Goal: Task Accomplishment & Management: Manage account settings

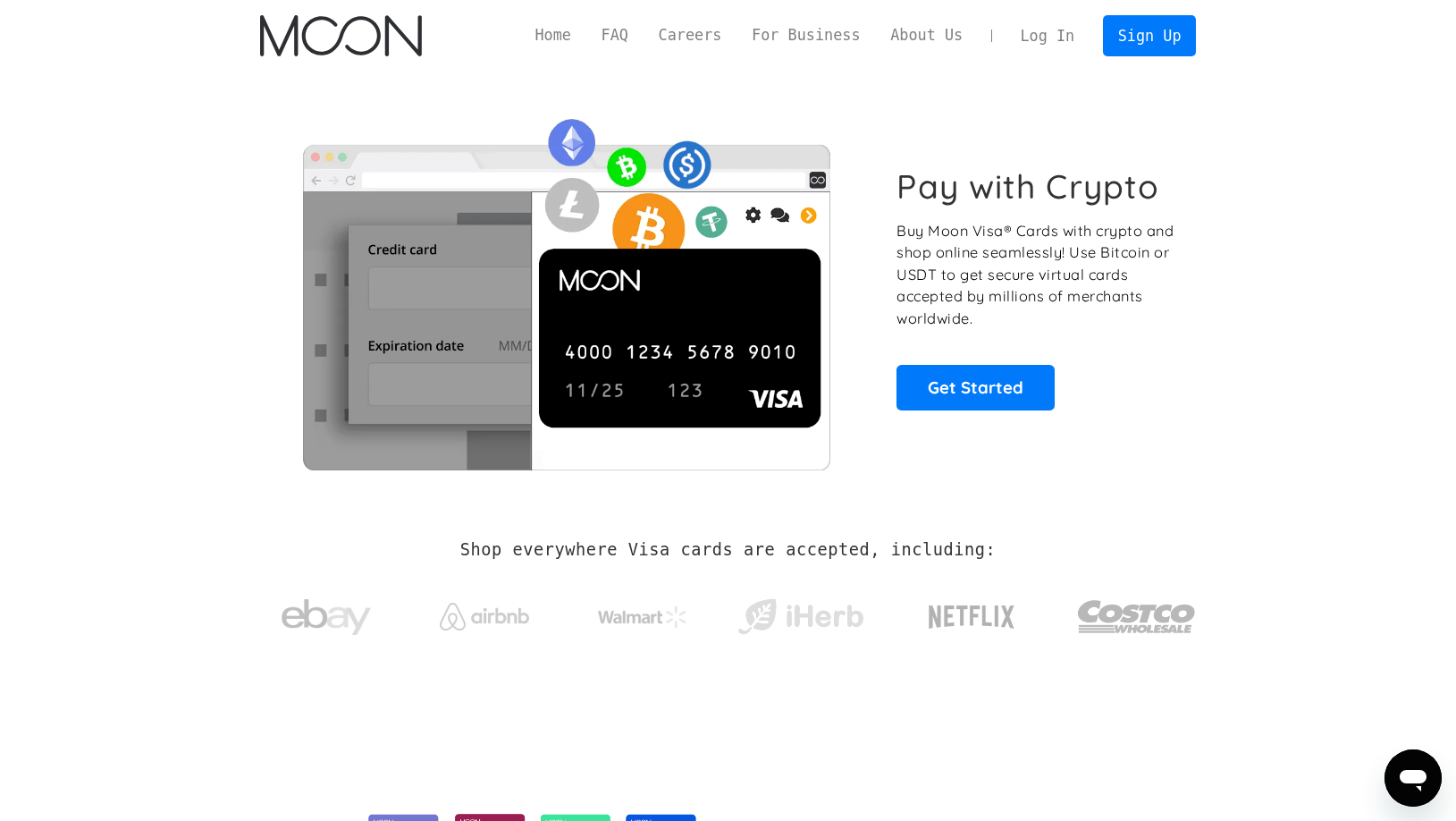
click at [1036, 35] on link "Log In" at bounding box center [1048, 35] width 84 height 39
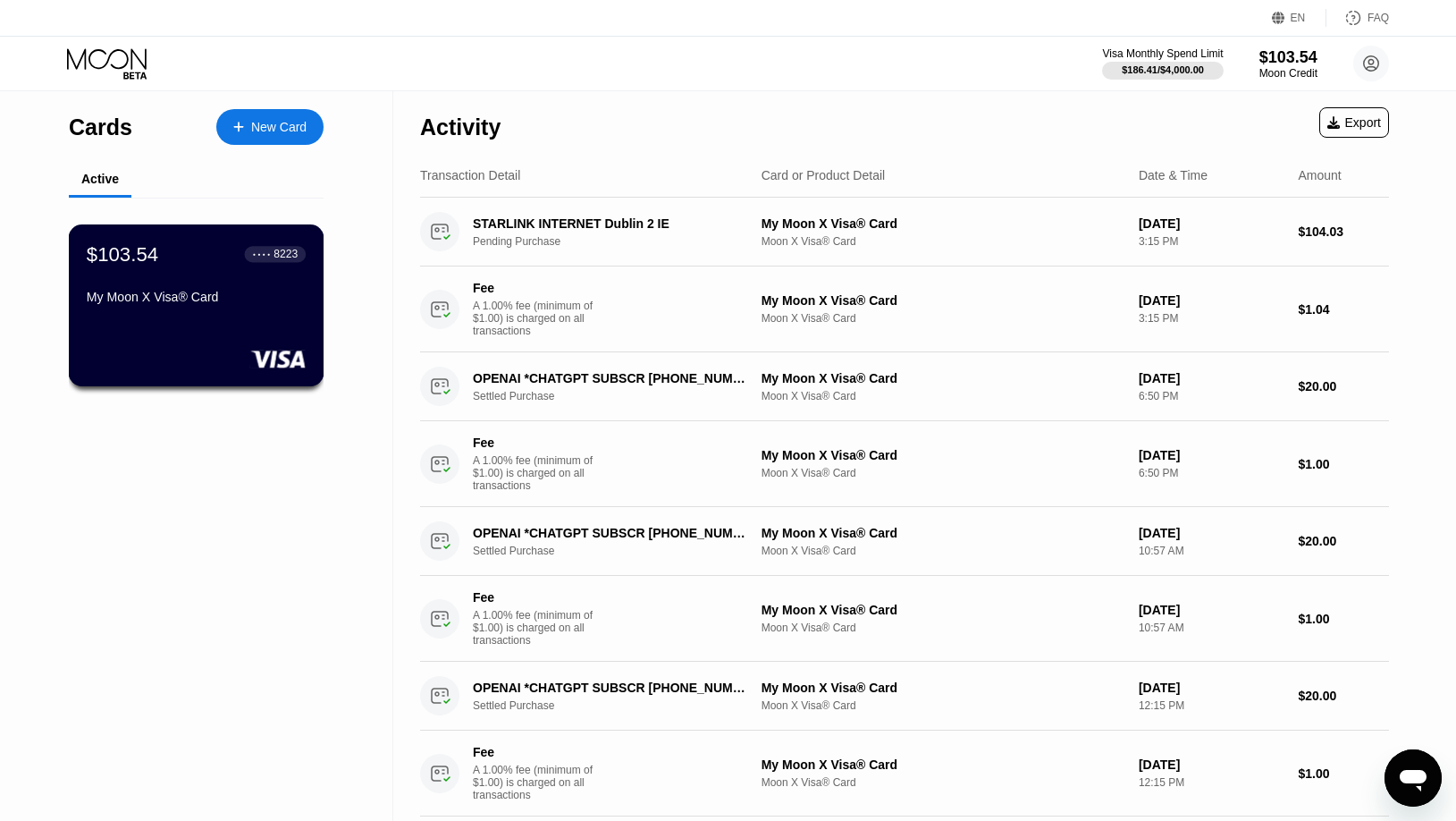
click at [191, 286] on div "$103.54 ● ● ● ● 8223 My Moon X Visa® Card" at bounding box center [196, 277] width 219 height 69
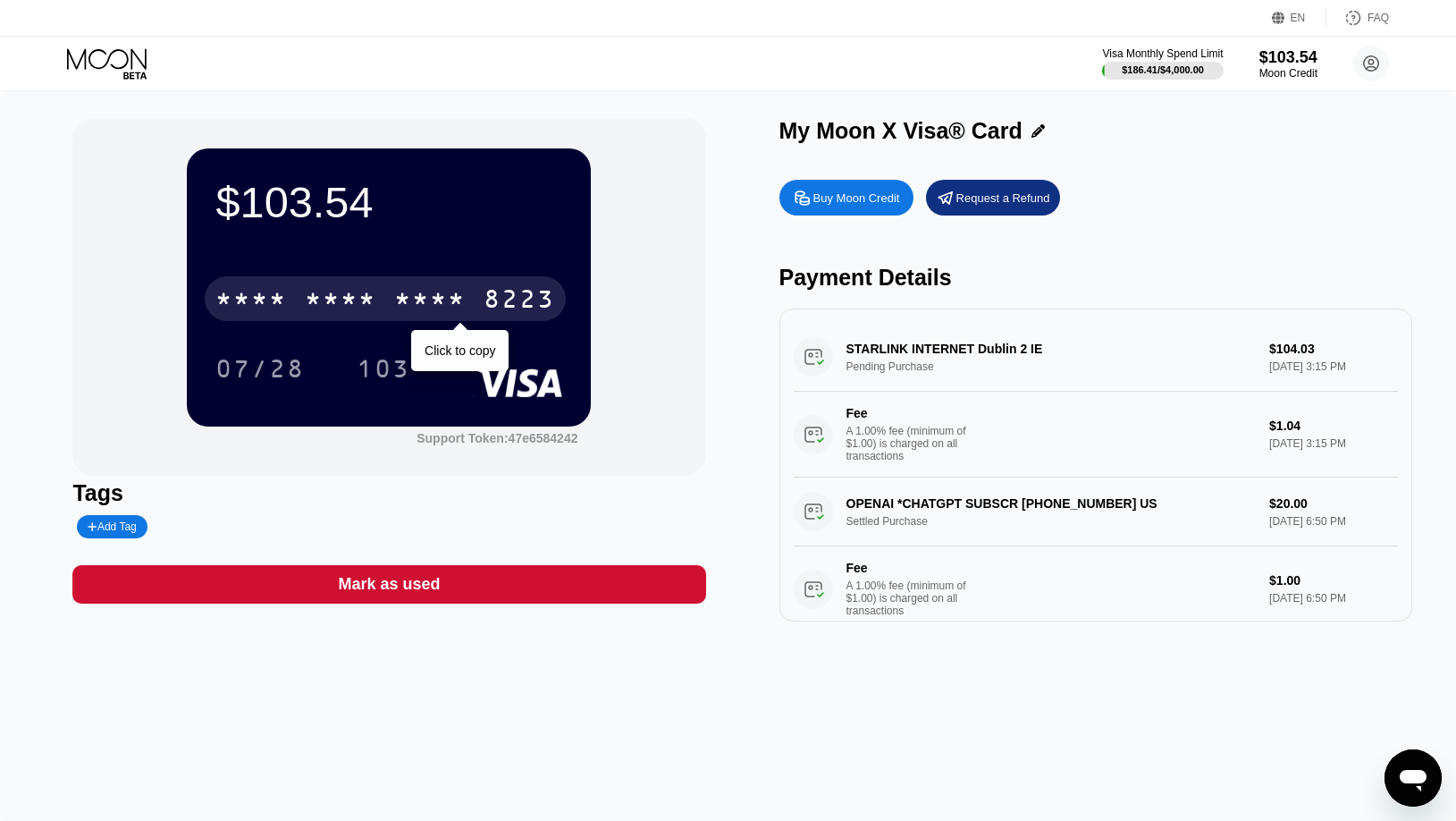
click at [392, 298] on div "* * * * * * * * * * * * 8223" at bounding box center [385, 298] width 362 height 45
